Goal: Task Accomplishment & Management: Manage account settings

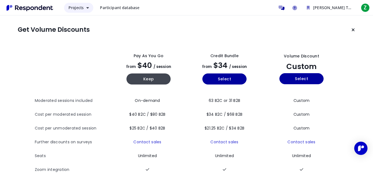
click at [85, 8] on button "Projects" at bounding box center [78, 8] width 29 height 10
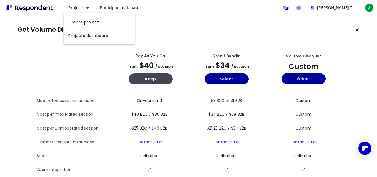
click at [147, 27] on md-backdrop at bounding box center [188, 88] width 377 height 177
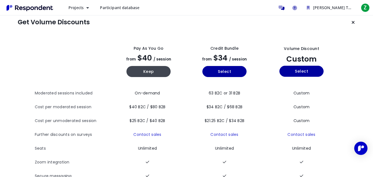
scroll to position [6, 0]
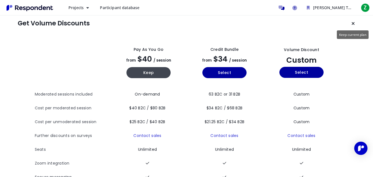
click at [353, 23] on icon "Keep current plan" at bounding box center [353, 23] width 3 height 4
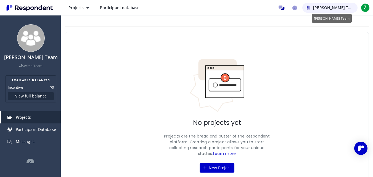
click at [329, 7] on span "[PERSON_NAME] Team" at bounding box center [334, 7] width 43 height 5
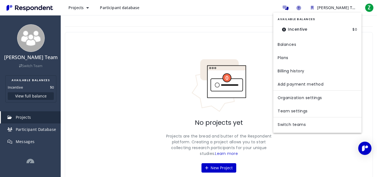
click at [262, 54] on md-backdrop at bounding box center [188, 88] width 377 height 177
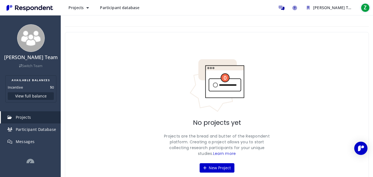
click at [366, 6] on span "Z" at bounding box center [365, 7] width 9 height 9
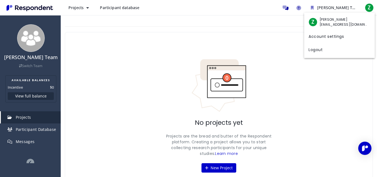
click at [86, 6] on md-backdrop at bounding box center [188, 88] width 377 height 177
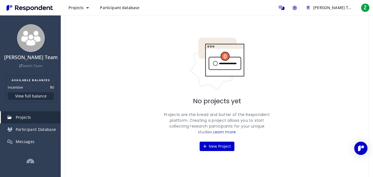
scroll to position [22, 0]
click at [19, 88] on dt "Incentive" at bounding box center [15, 88] width 15 height 6
click at [33, 82] on h2 "AVAILABLE BALANCES" at bounding box center [31, 80] width 46 height 4
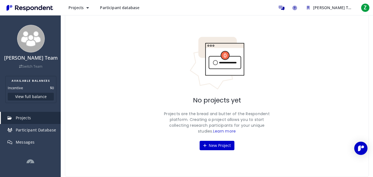
click at [35, 6] on img "Main navigation" at bounding box center [29, 7] width 51 height 9
click at [226, 147] on button "New Project" at bounding box center [217, 145] width 35 height 9
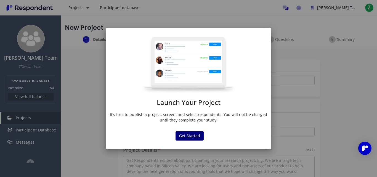
click at [193, 137] on button "Get Started" at bounding box center [190, 135] width 28 height 9
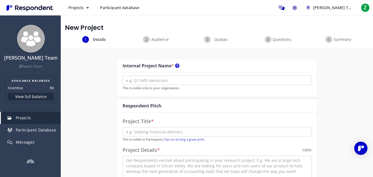
click at [7, 2] on div "Projects Participant database [PERSON_NAME] Team Z" at bounding box center [186, 7] width 373 height 15
click at [8, 8] on img "Main navigation" at bounding box center [29, 7] width 51 height 9
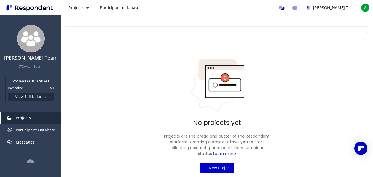
click at [85, 113] on div "No projects yet Projects are the bread and butter of the Respondent platform. C…" at bounding box center [217, 115] width 304 height 167
click at [117, 9] on span "Participant database" at bounding box center [120, 7] width 40 height 5
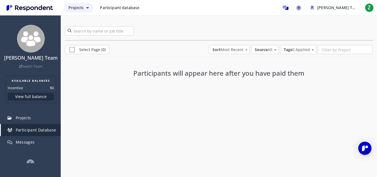
click at [77, 8] on span "Projects" at bounding box center [76, 7] width 15 height 5
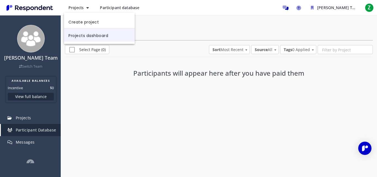
click at [82, 30] on link "Projects dashboard" at bounding box center [99, 34] width 71 height 13
